Goal: Find specific page/section: Find specific page/section

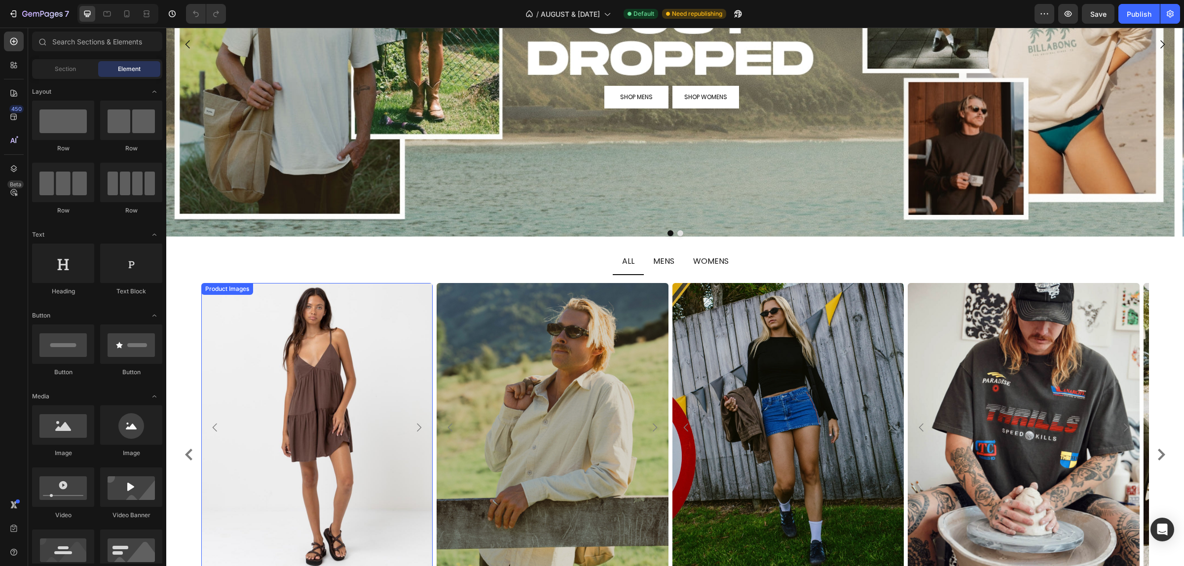
scroll to position [247, 0]
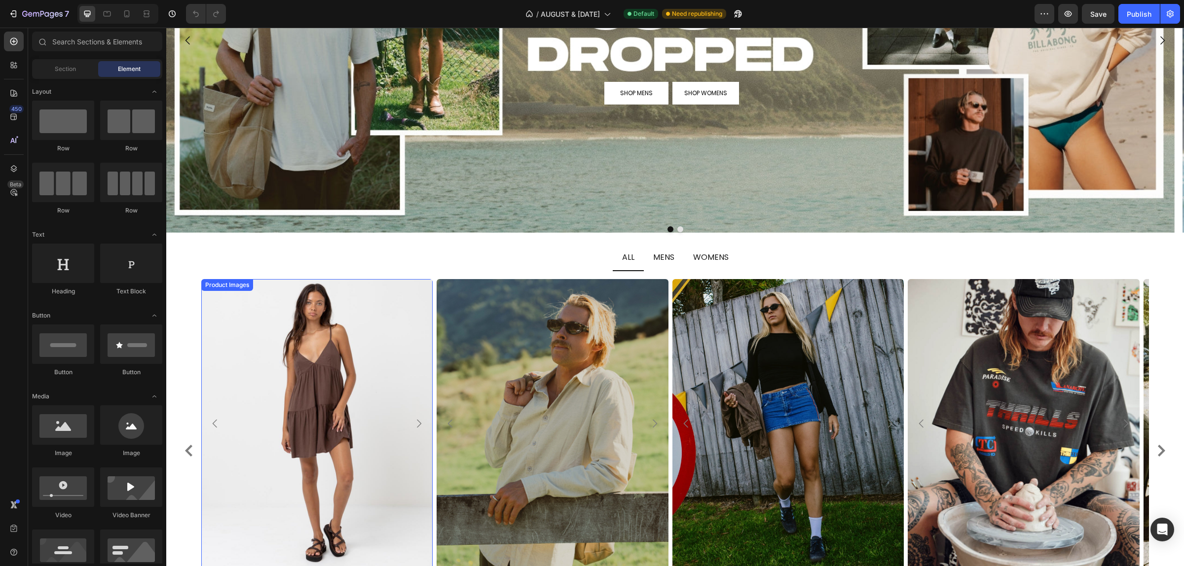
click at [306, 361] on img at bounding box center [316, 424] width 231 height 290
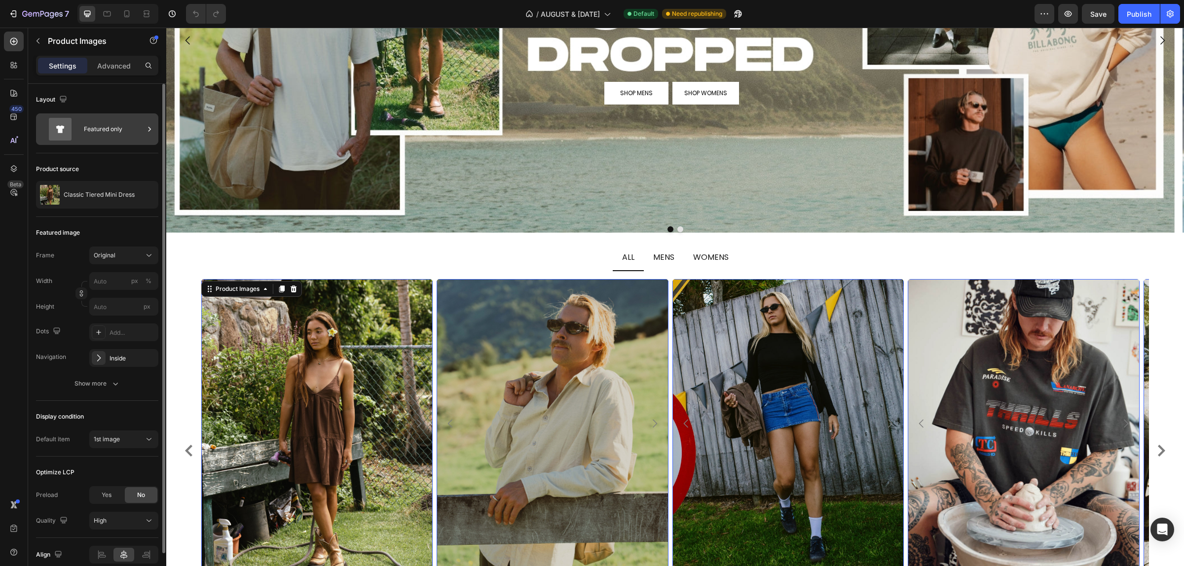
click at [127, 121] on div "Featured only" at bounding box center [114, 129] width 60 height 23
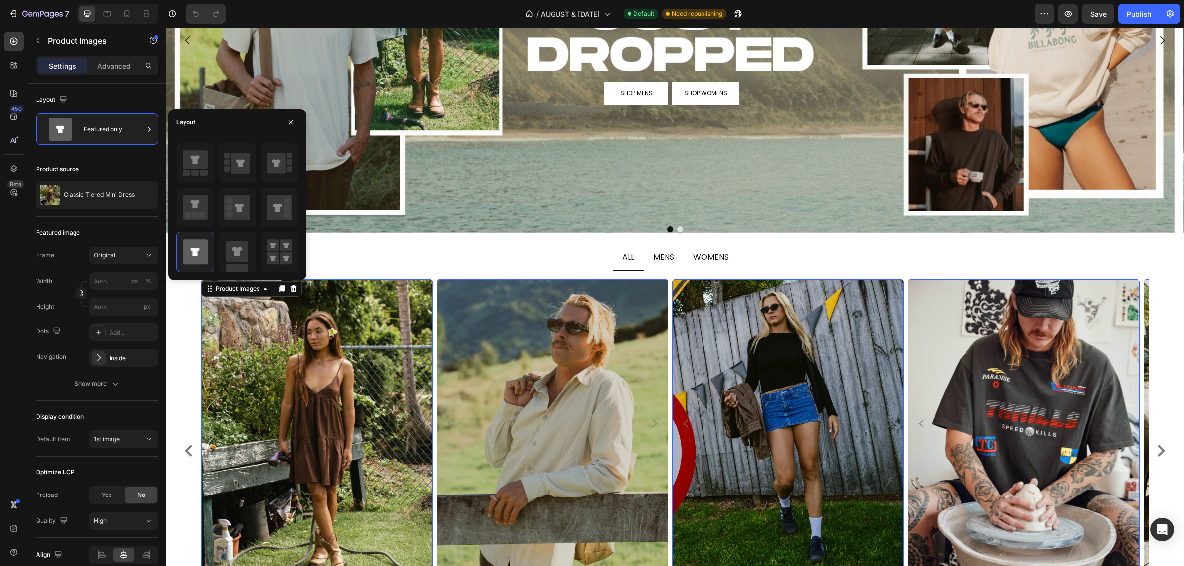
click at [124, 79] on div "Settings Advanced" at bounding box center [97, 70] width 138 height 28
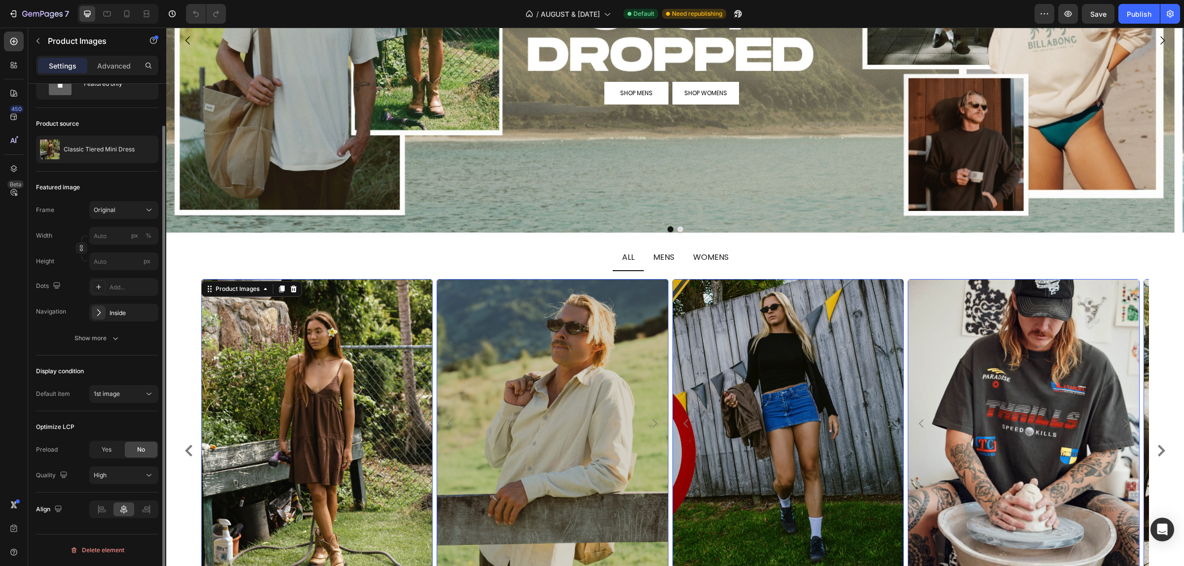
scroll to position [0, 0]
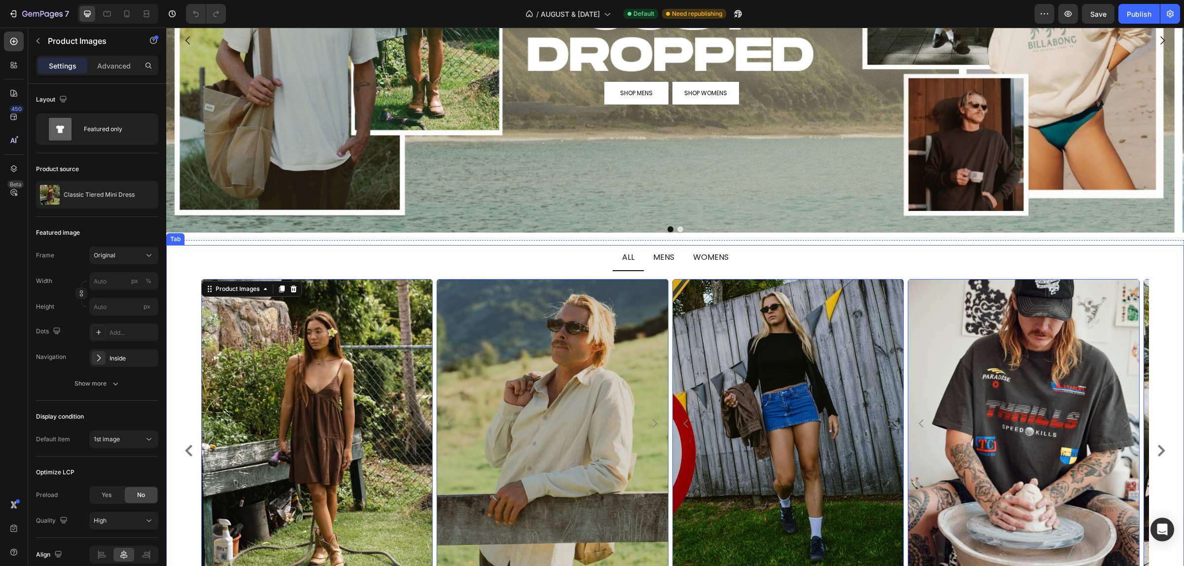
drag, startPoint x: 329, startPoint y: 267, endPoint x: 303, endPoint y: 280, distance: 28.5
click at [329, 267] on ul "ALL MENS WOMENS" at bounding box center [674, 258] width 1017 height 26
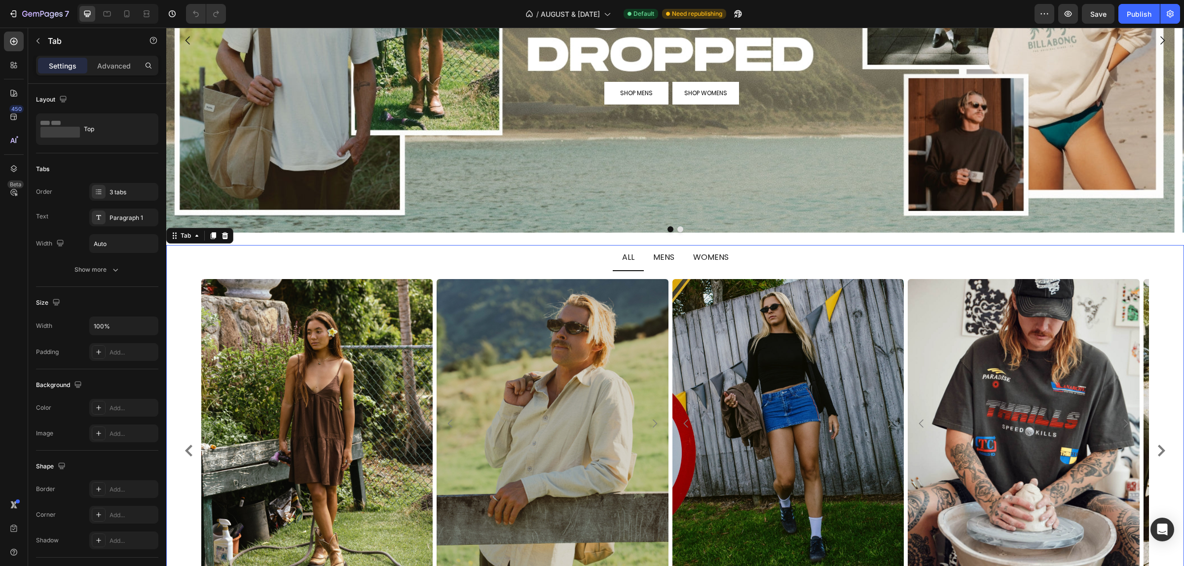
click at [181, 302] on div "Product Images RHYTHM Product Vendor Classic Tiered Mini Dress Product Title $8…" at bounding box center [675, 472] width 1002 height 386
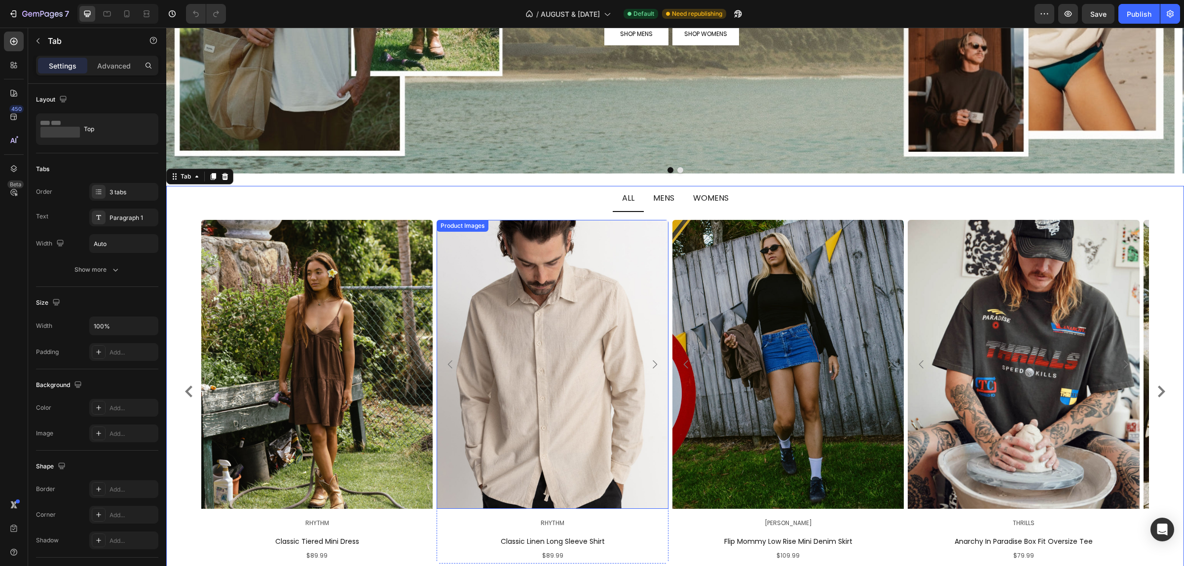
scroll to position [370, 0]
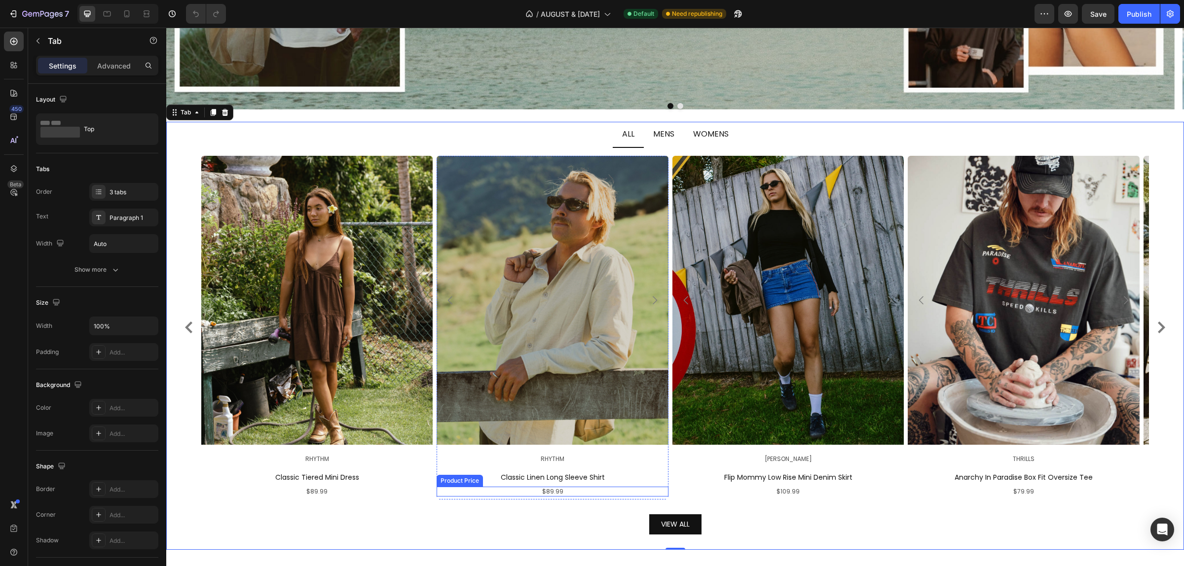
click at [433, 489] on div "$89.99" at bounding box center [316, 492] width 231 height 10
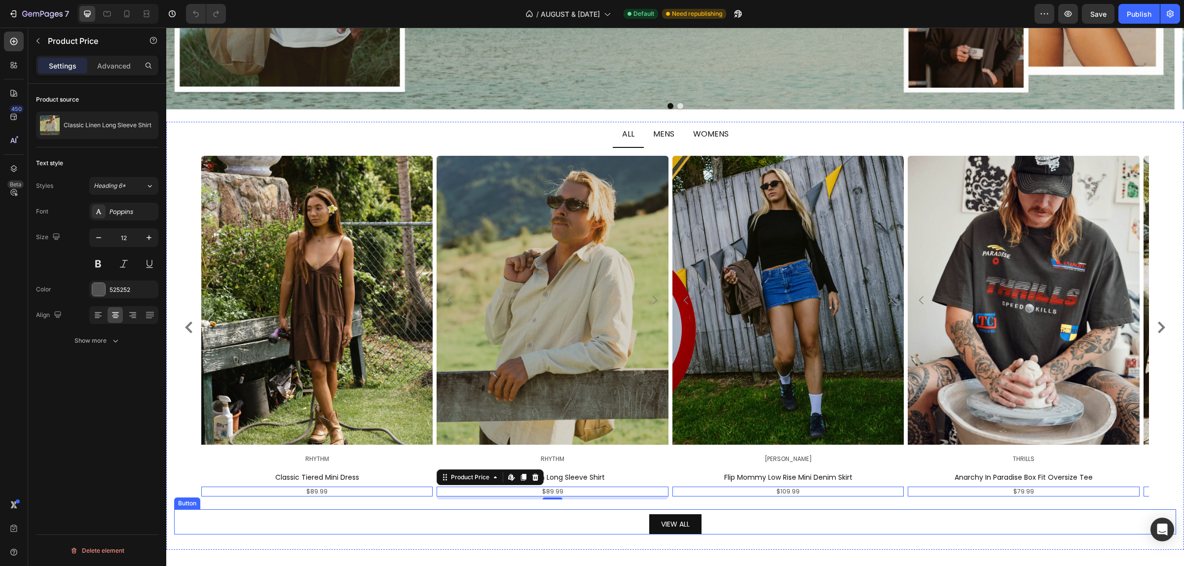
click at [579, 516] on div "VIEW ALL Button" at bounding box center [675, 521] width 1002 height 25
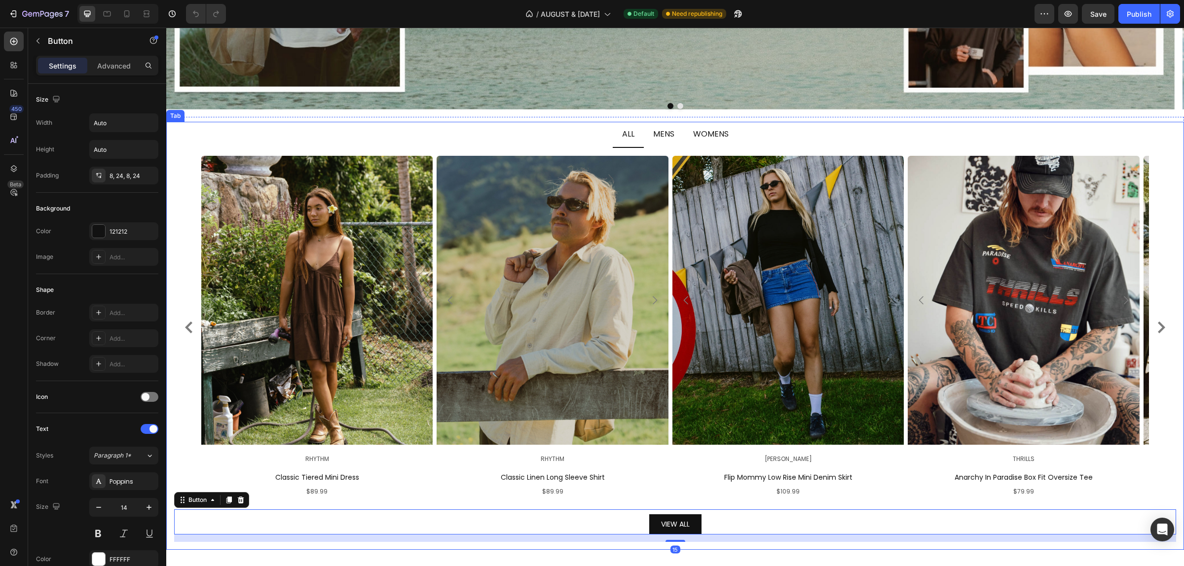
click at [544, 139] on ul "ALL MENS WOMENS" at bounding box center [674, 135] width 1017 height 26
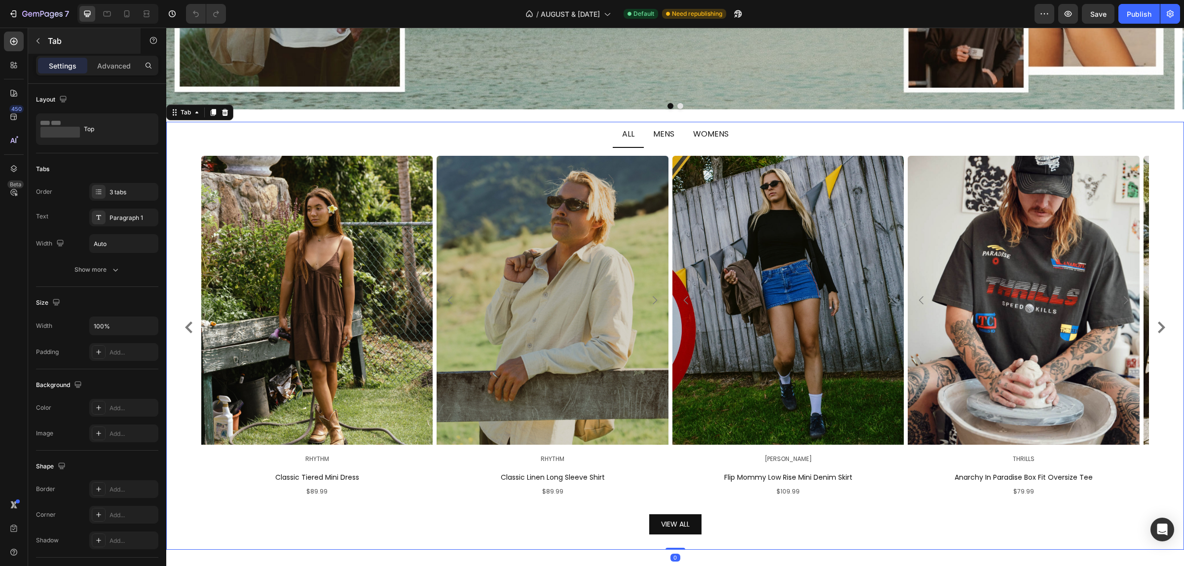
click at [112, 51] on div "Tab" at bounding box center [84, 41] width 112 height 26
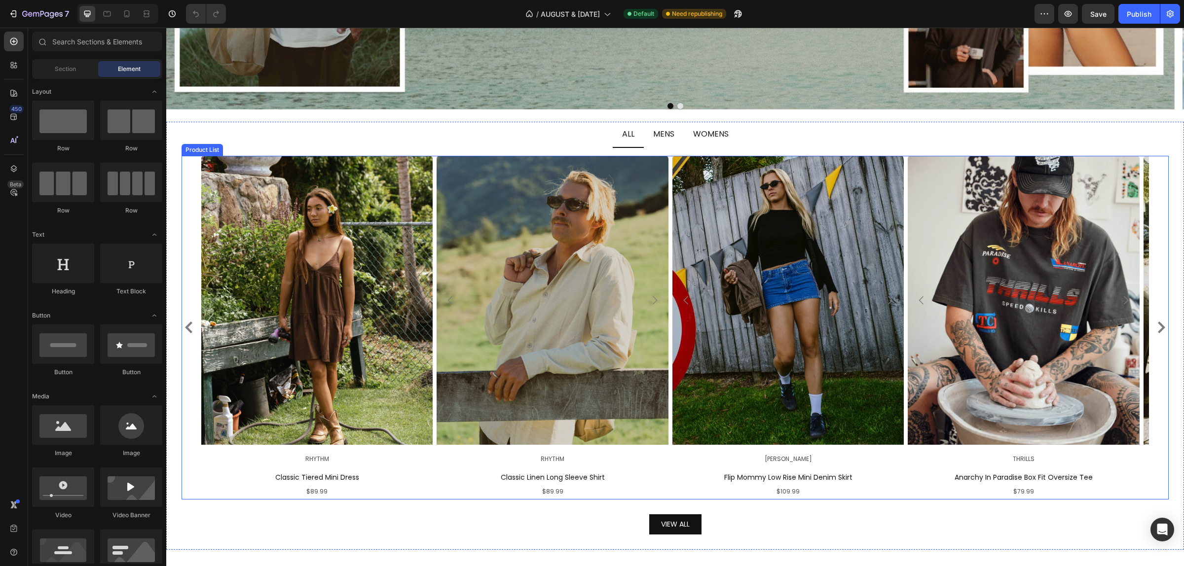
click at [191, 201] on div "Product Images RHYTHM Product Vendor Classic Tiered Mini Dress Product Title $8…" at bounding box center [674, 328] width 987 height 344
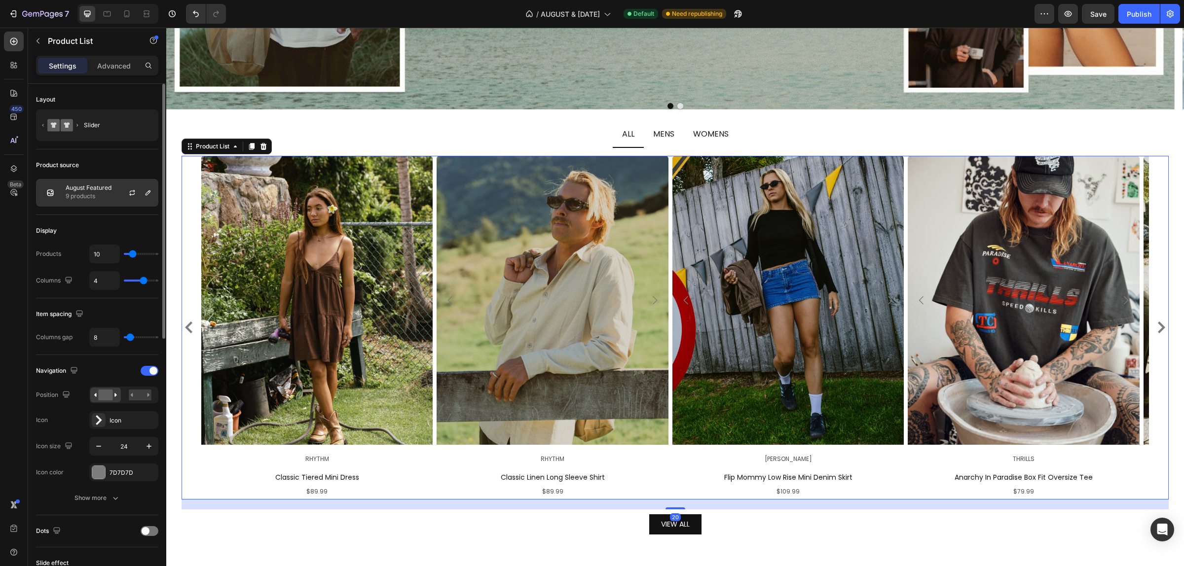
click at [100, 193] on p "9 products" at bounding box center [89, 196] width 46 height 10
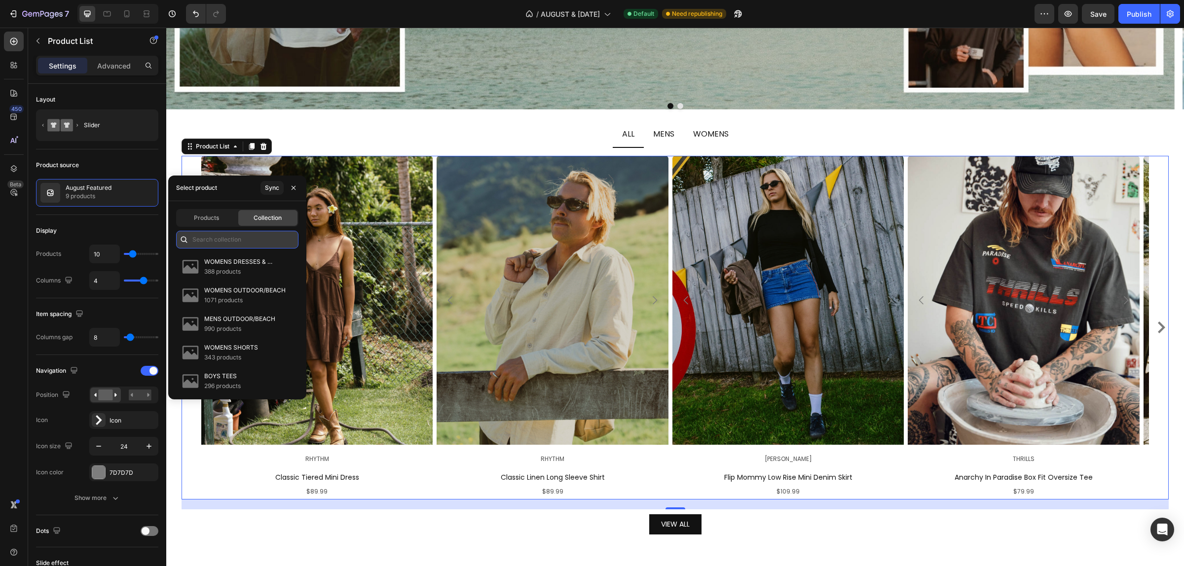
click at [213, 242] on input "text" at bounding box center [237, 240] width 122 height 18
type input "august"
click at [520, 532] on div "VIEW ALL Button" at bounding box center [675, 521] width 1002 height 25
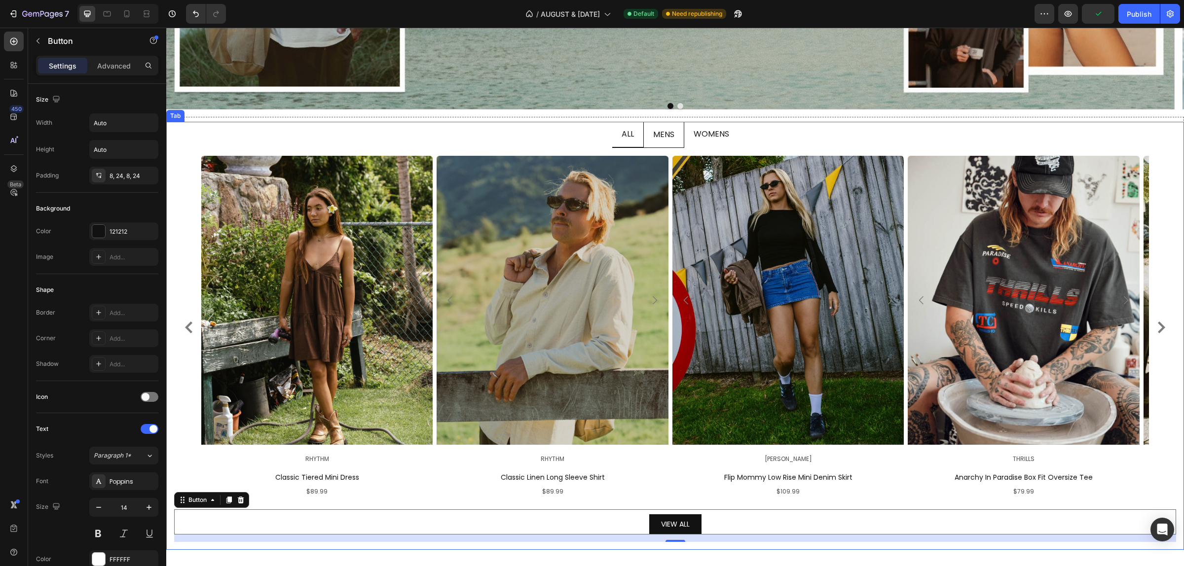
click at [672, 137] on li "MENS" at bounding box center [663, 135] width 41 height 26
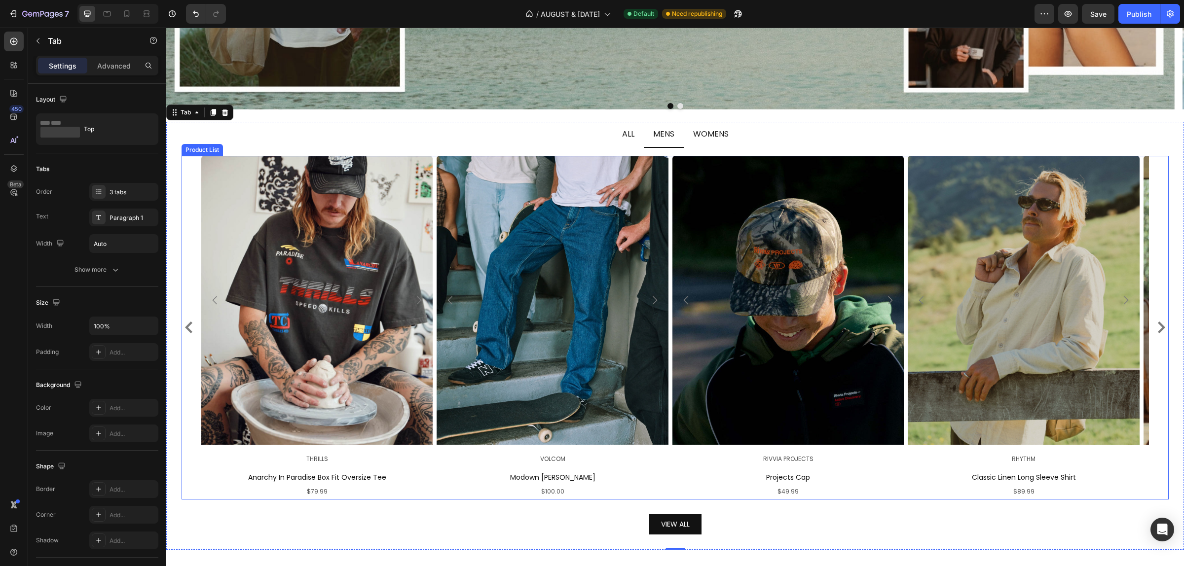
click at [1155, 322] on icon "Carousel Next Arrow" at bounding box center [1161, 328] width 12 height 12
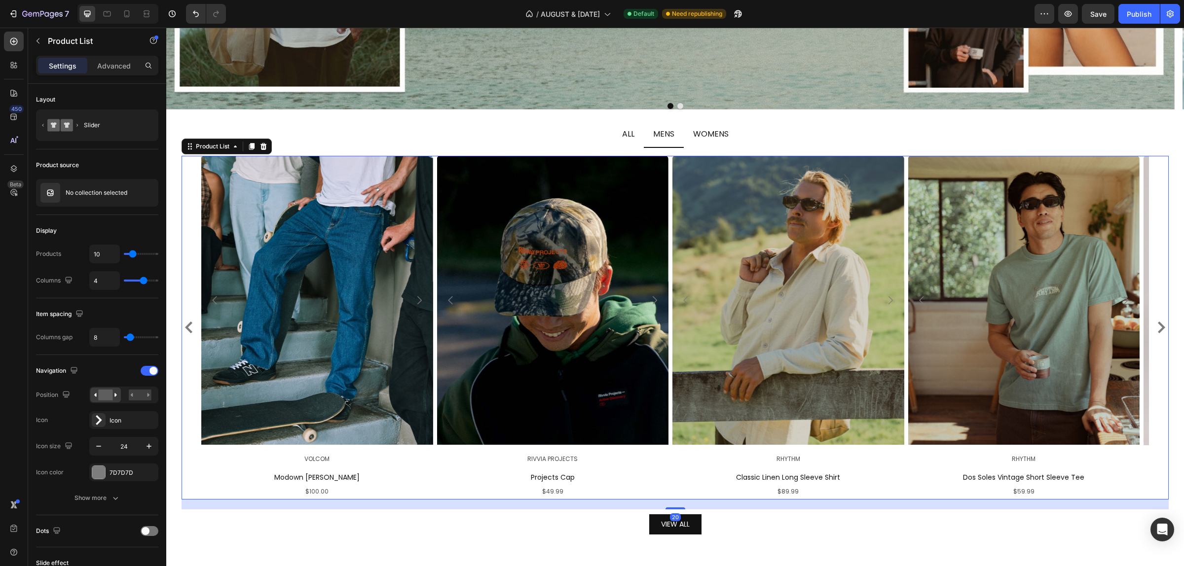
click at [1155, 322] on icon "Carousel Next Arrow" at bounding box center [1161, 328] width 12 height 12
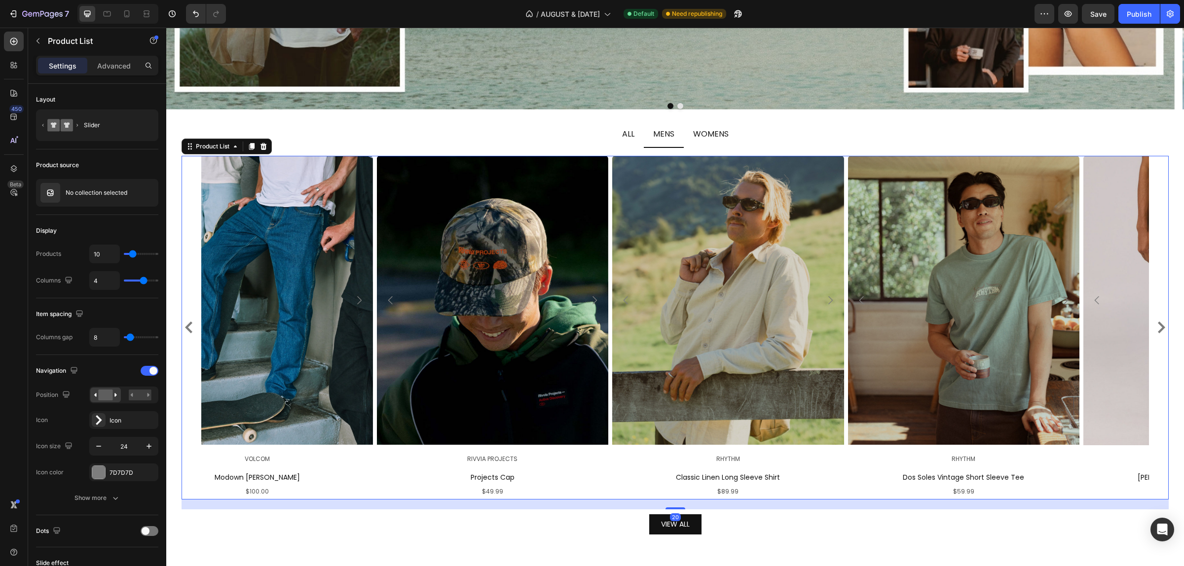
click at [1155, 322] on icon "Carousel Next Arrow" at bounding box center [1161, 328] width 12 height 12
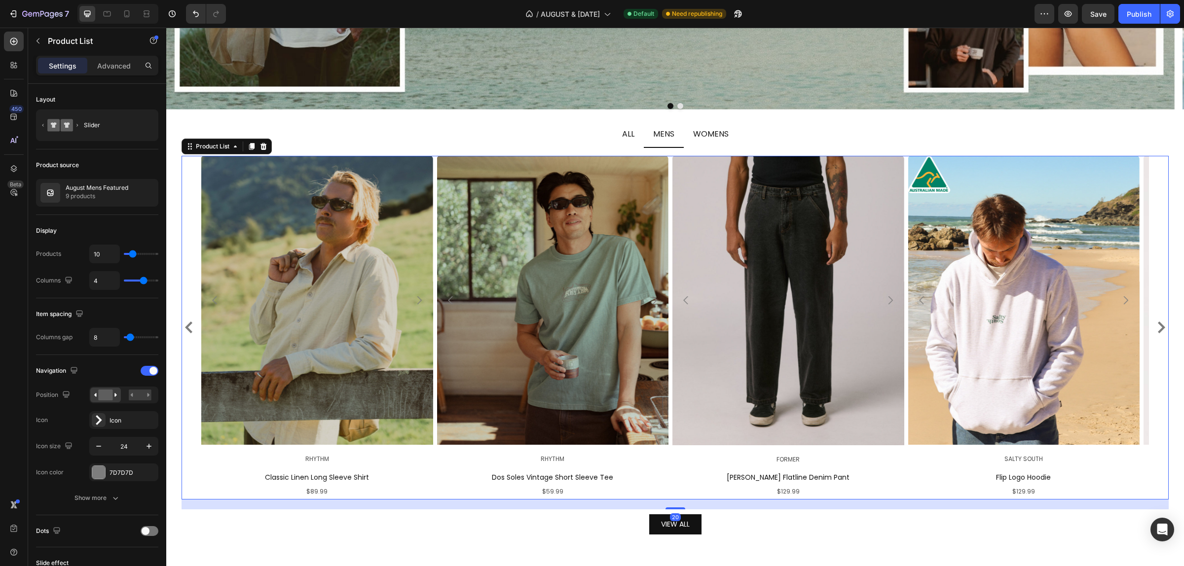
click at [1155, 322] on icon "Carousel Next Arrow" at bounding box center [1161, 328] width 12 height 12
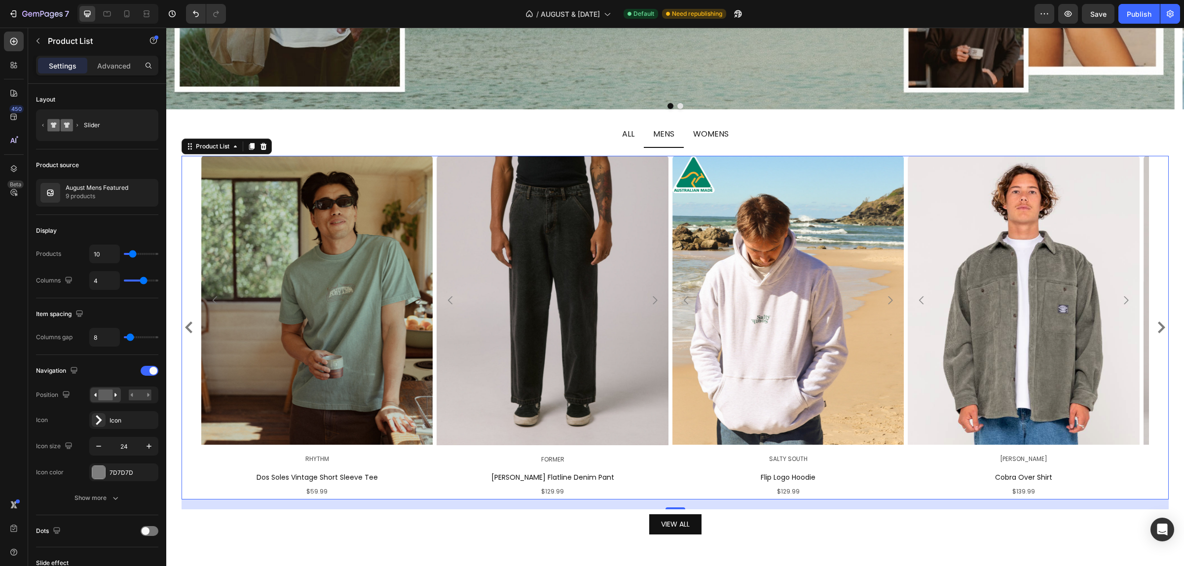
click at [193, 328] on icon "Carousel Back Arrow" at bounding box center [189, 328] width 12 height 12
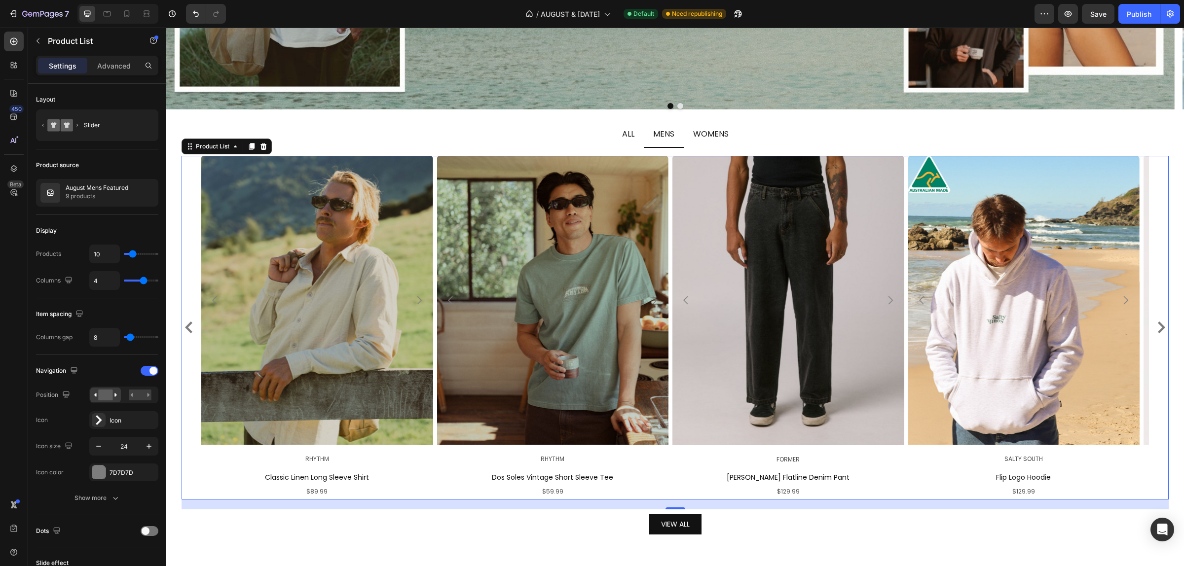
click at [193, 328] on icon "Carousel Back Arrow" at bounding box center [189, 328] width 12 height 12
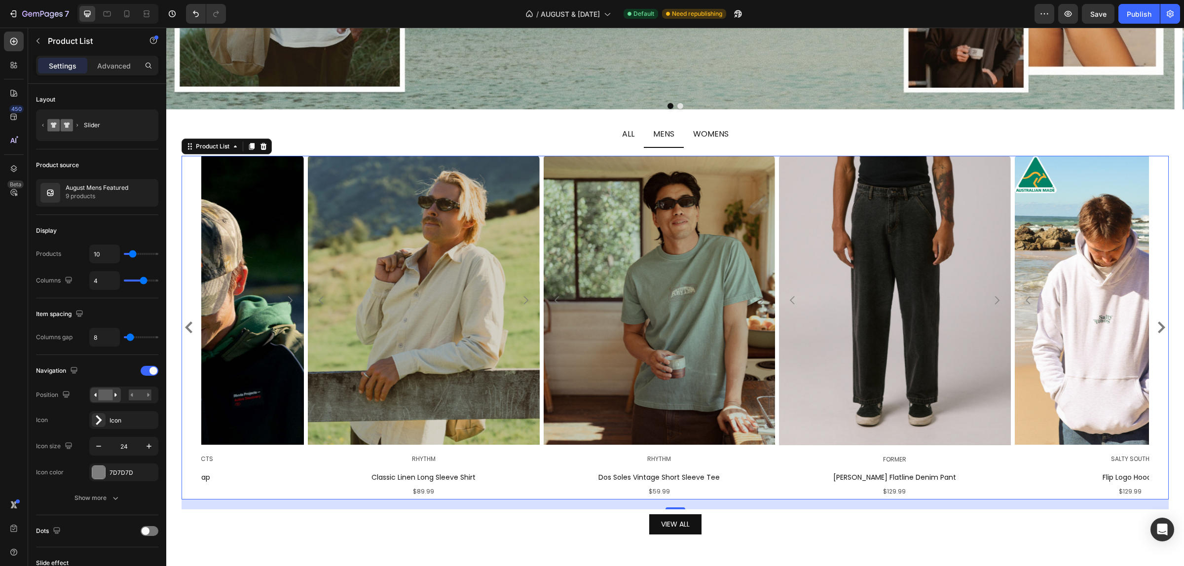
click at [193, 328] on icon "Carousel Back Arrow" at bounding box center [189, 328] width 12 height 12
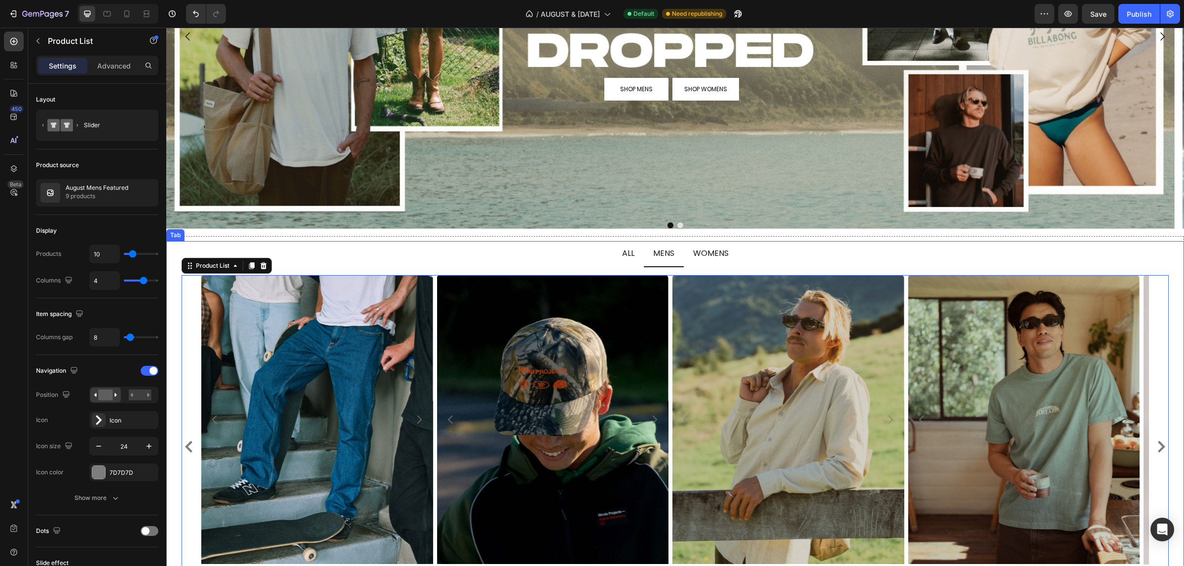
scroll to position [247, 0]
